Goal: Task Accomplishment & Management: Manage account settings

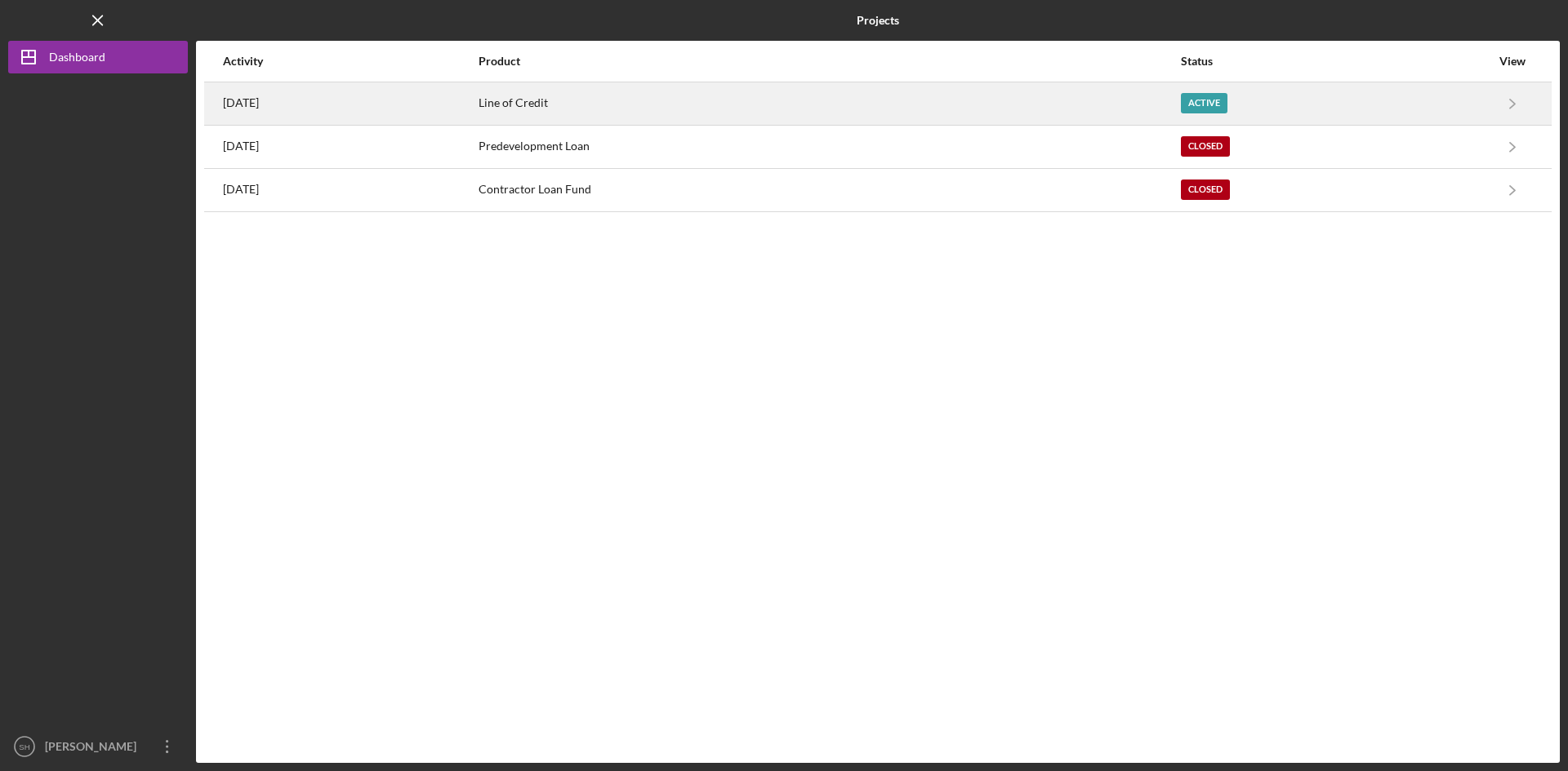
click at [1226, 98] on div "Active" at bounding box center [1203, 103] width 46 height 20
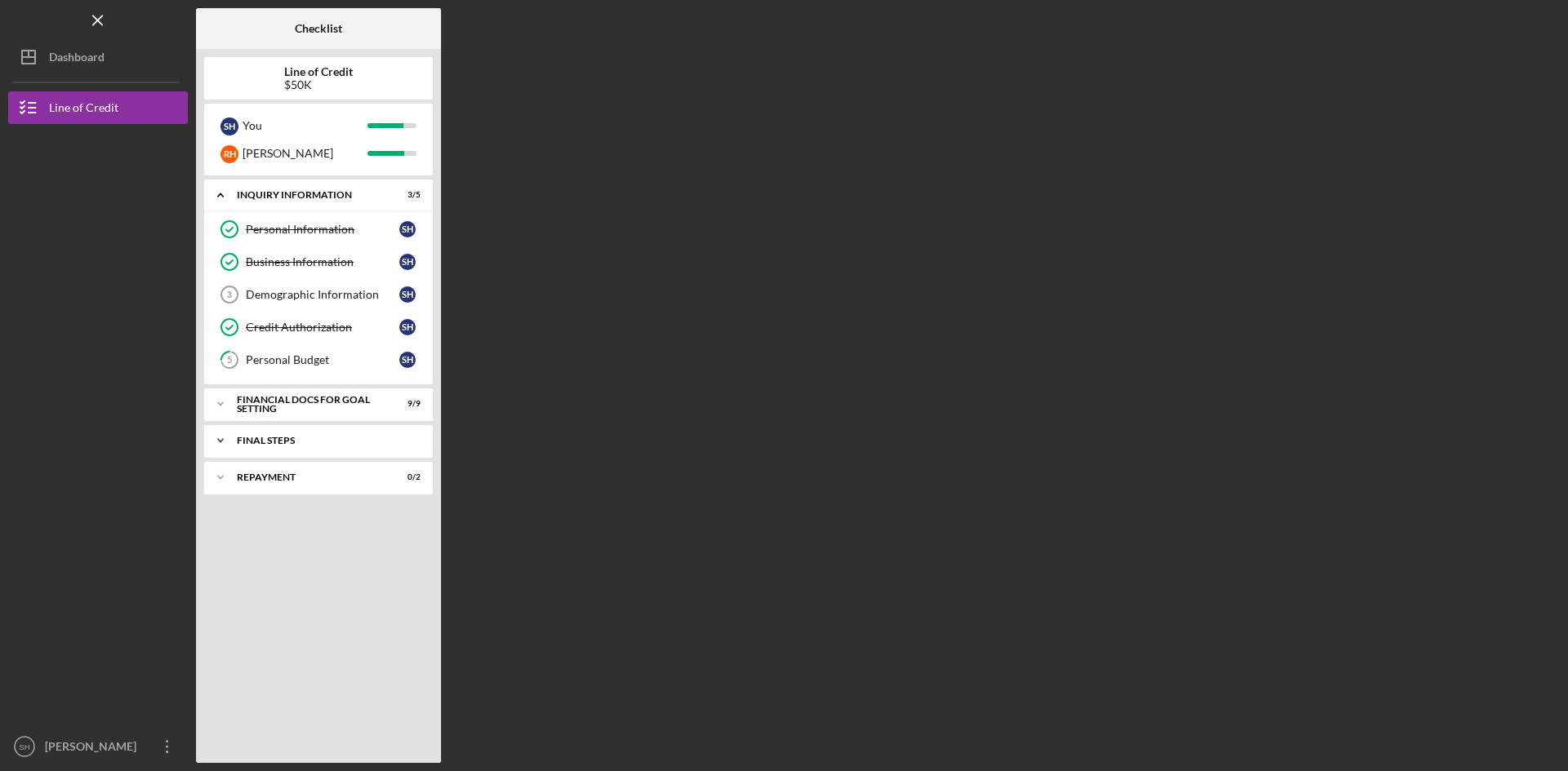
click at [285, 432] on div "Icon/Expander FINAL STEPS 2 / 3" at bounding box center [318, 441] width 229 height 33
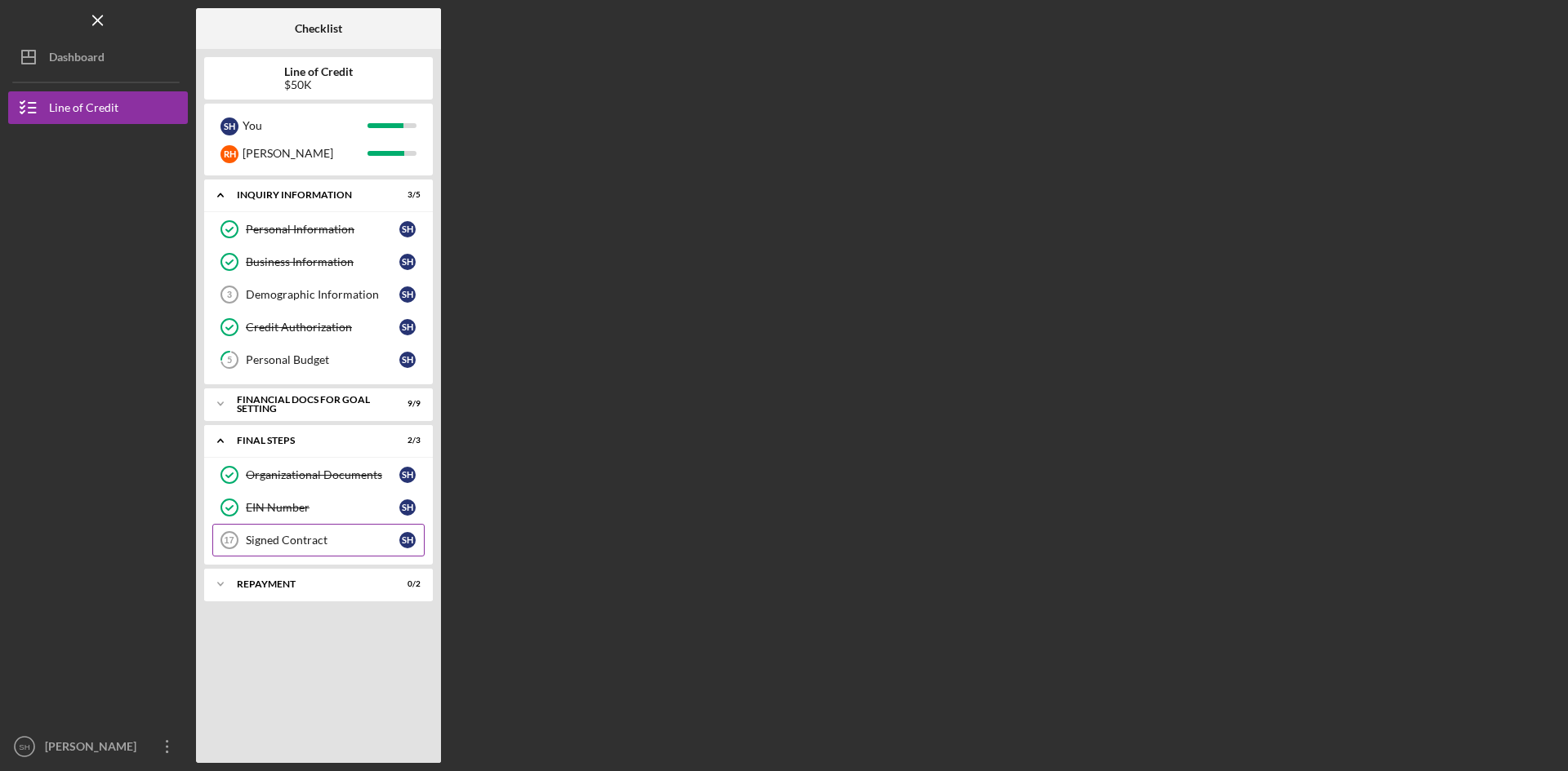
click at [307, 542] on div "Signed Contract" at bounding box center [322, 540] width 153 height 13
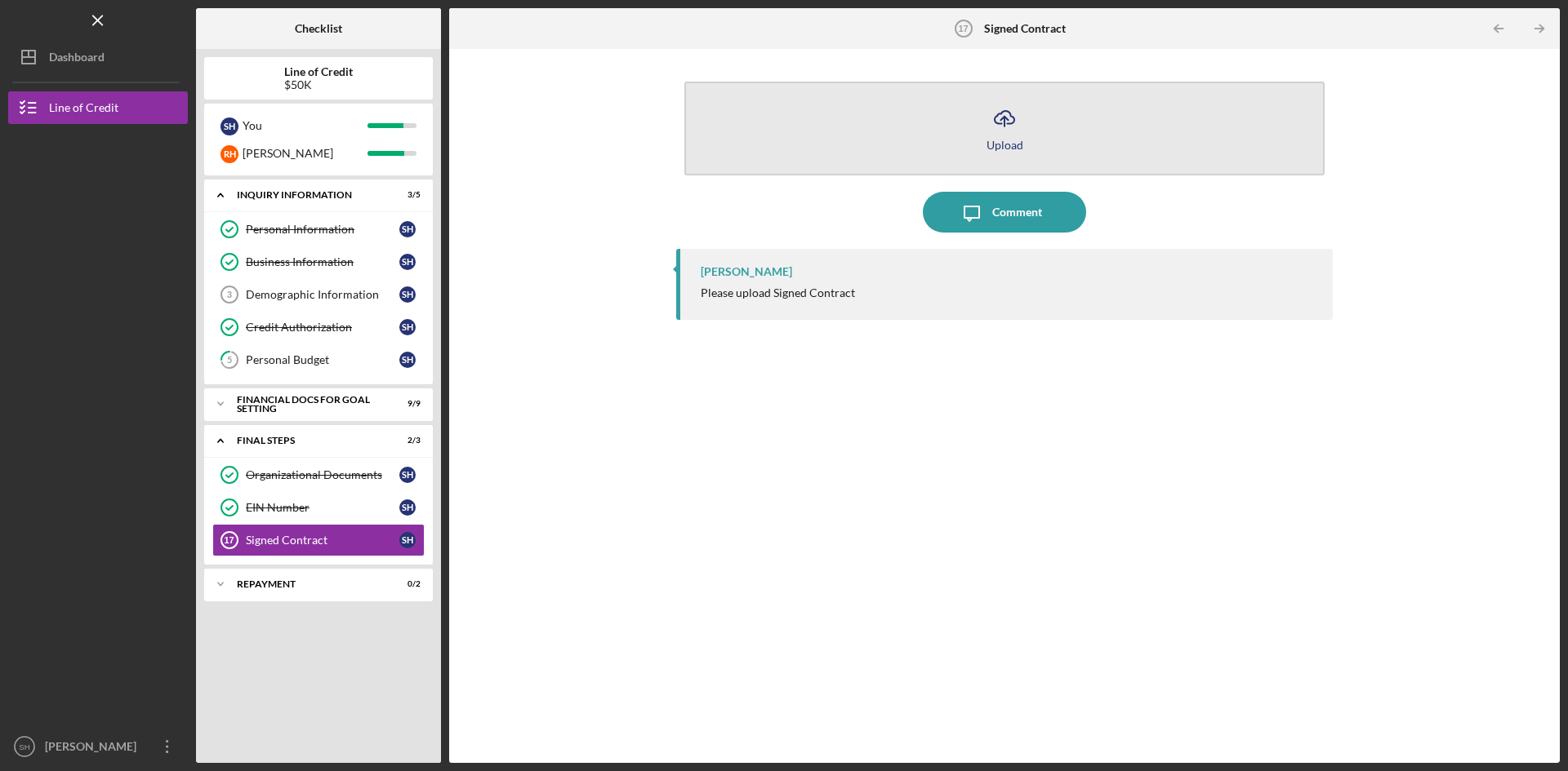
click at [997, 130] on icon "Icon/Upload" at bounding box center [1004, 118] width 41 height 41
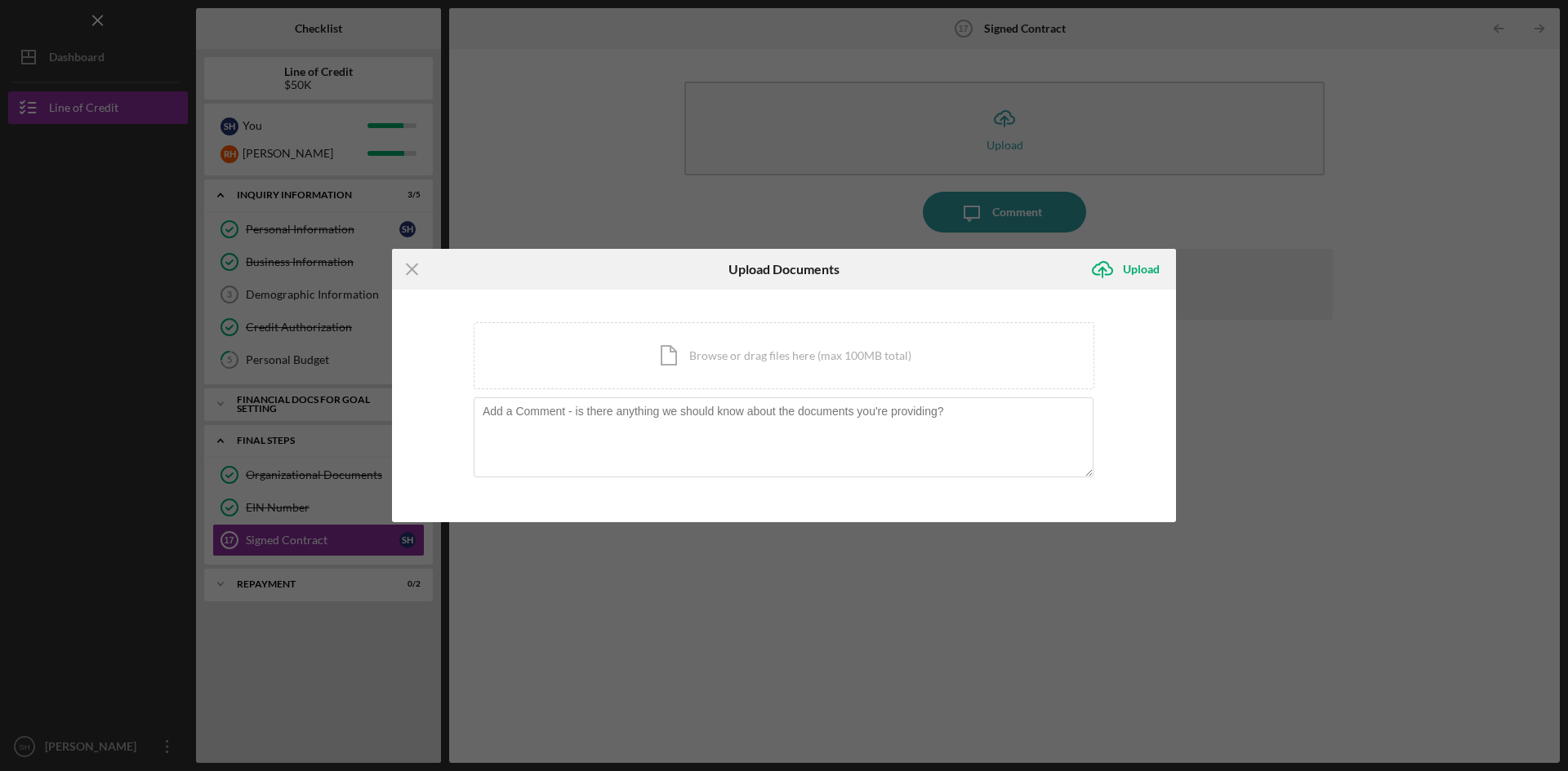
click at [1354, 431] on div "Icon/Menu Close Upload Documents Icon/Upload Upload You're uploading documents …" at bounding box center [784, 386] width 1568 height 771
click at [414, 259] on icon "Icon/Menu Close" at bounding box center [412, 268] width 41 height 41
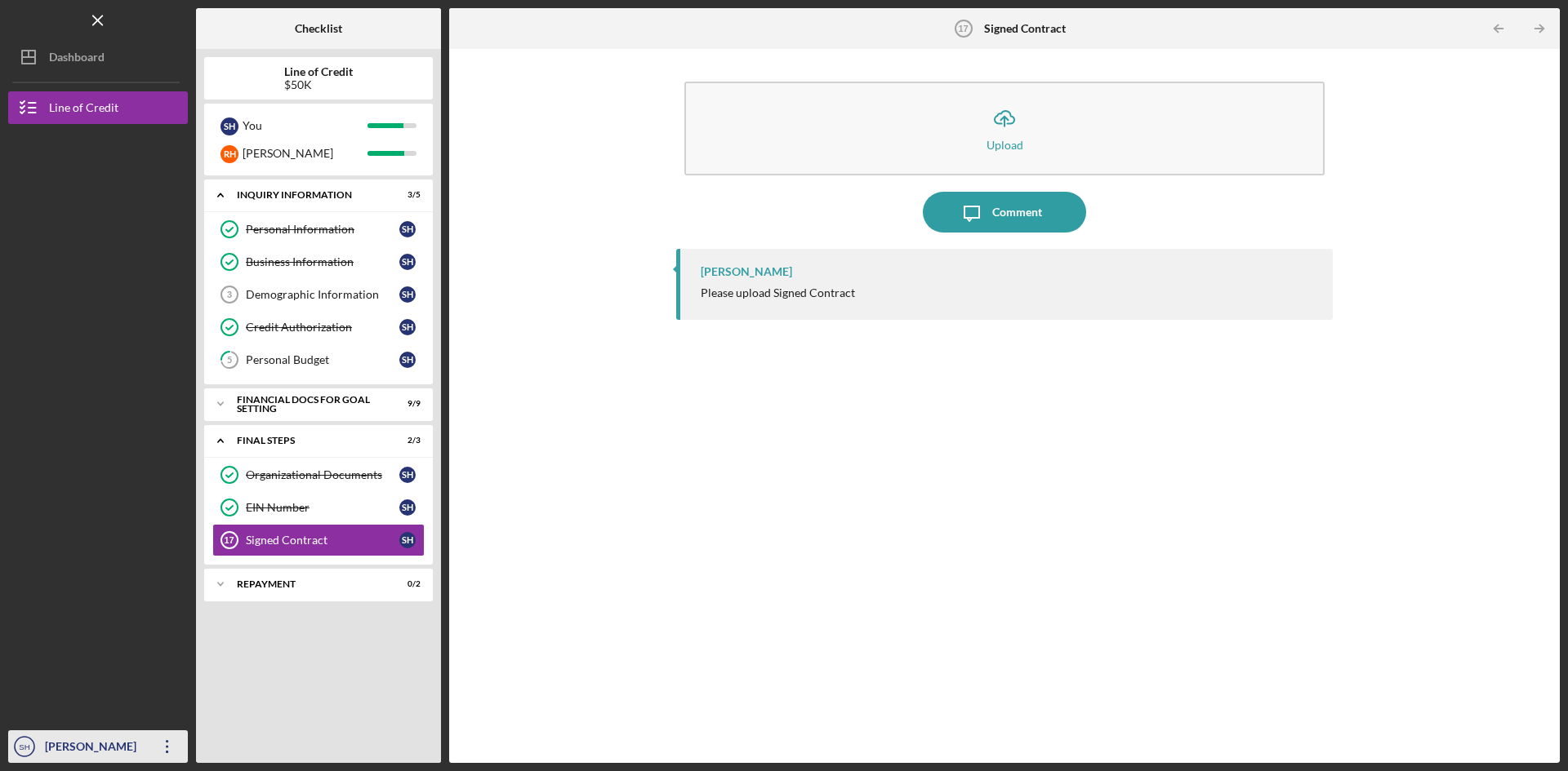
click at [85, 750] on div "[PERSON_NAME]" at bounding box center [93, 748] width 106 height 36
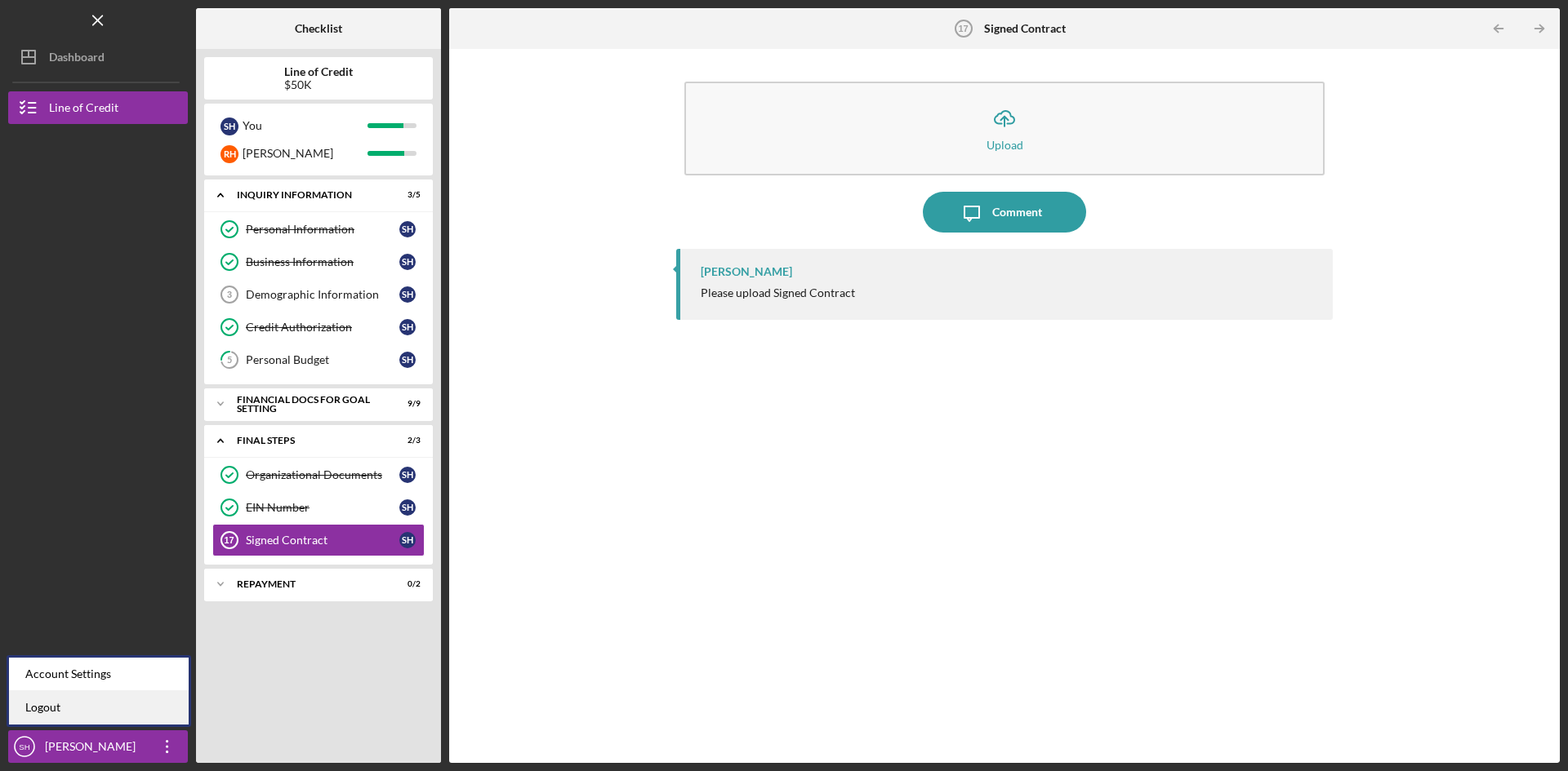
click at [44, 702] on link "Logout" at bounding box center [99, 708] width 180 height 34
